Goal: Check status: Check status

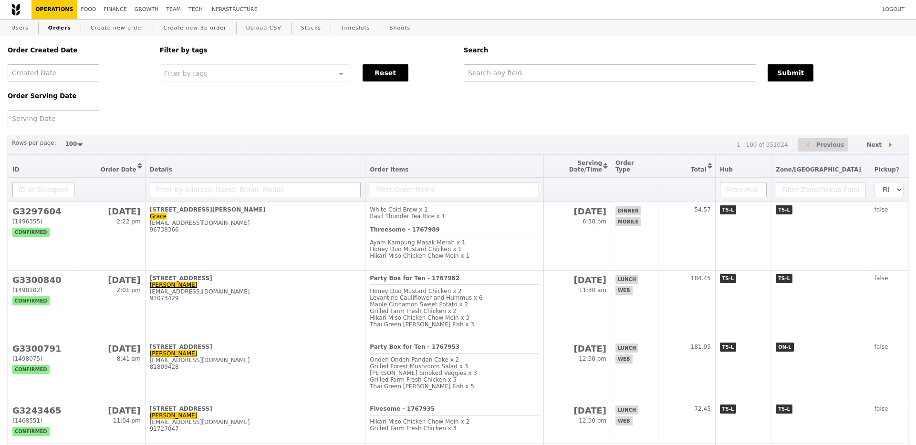
select select "100"
click at [113, 8] on link "Finance" at bounding box center [115, 9] width 31 height 19
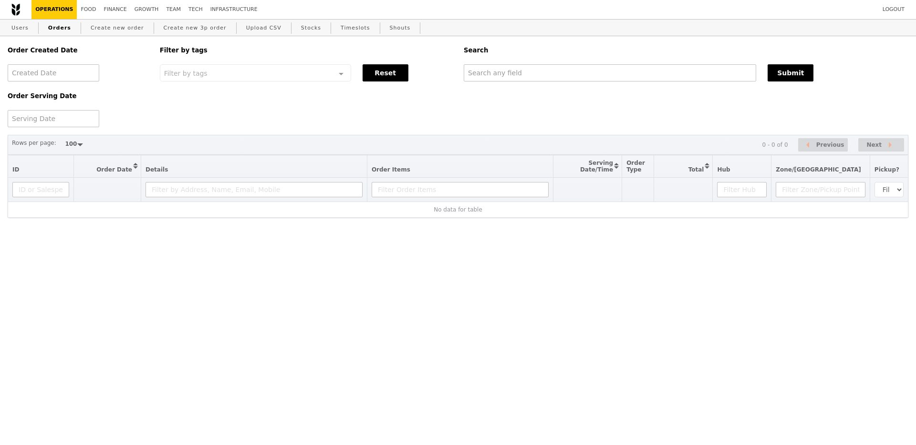
select select "100"
click at [491, 74] on input "text" at bounding box center [610, 72] width 292 height 17
paste input "GM3282361"
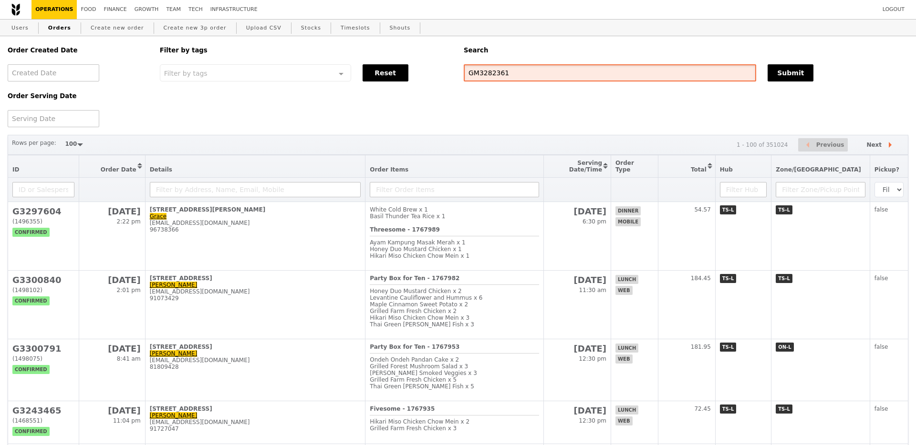
type input "GM3282361"
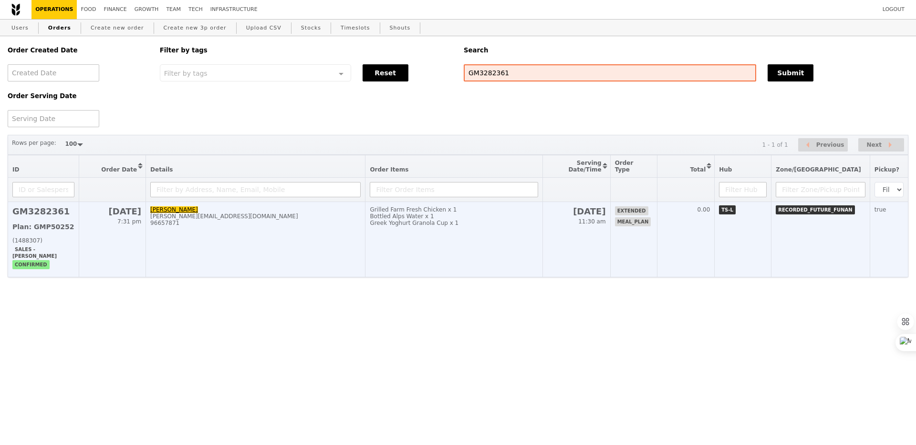
click at [496, 246] on td "Grilled Farm Fresh Chicken x 1 Bottled Alps Water x 1 Greek Yoghurt Granola Cup…" at bounding box center [453, 239] width 177 height 75
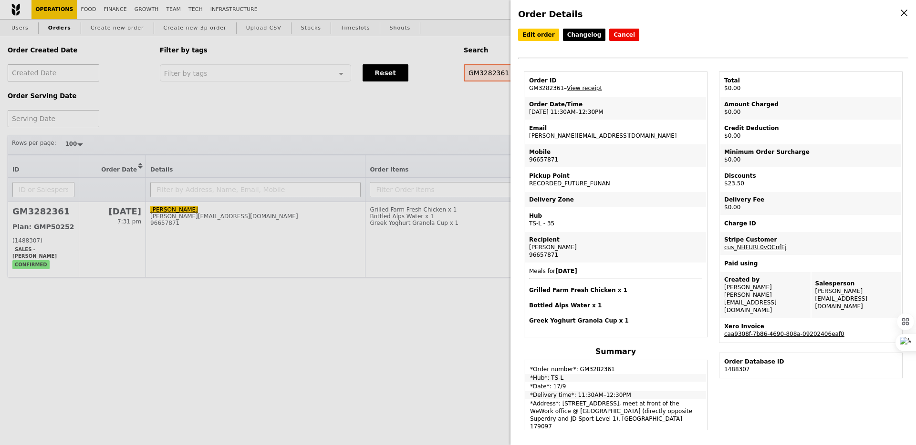
click at [749, 331] on link "caa9308f-7b86-4690-808a-09202406eaf0" at bounding box center [784, 334] width 120 height 7
